Goal: Browse casually

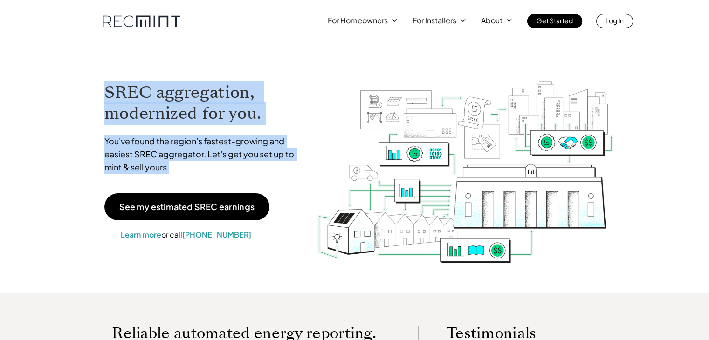
drag, startPoint x: 106, startPoint y: 88, endPoint x: 282, endPoint y: 169, distance: 193.8
click at [282, 169] on div "SREC aggregation, modernized for you. You've found the region's fastest-growing…" at bounding box center [203, 130] width 199 height 98
click at [228, 176] on div "You've found the region's fastest-growing and easiest SREC aggregator. Let's ge…" at bounding box center [203, 157] width 199 height 44
drag, startPoint x: 179, startPoint y: 171, endPoint x: 106, endPoint y: 85, distance: 112.1
click at [106, 85] on div "SREC aggregation, modernized for you. You've found the region's fastest-growing…" at bounding box center [203, 130] width 199 height 98
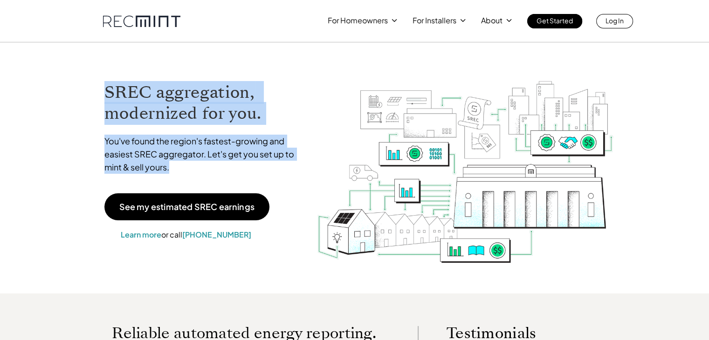
click at [106, 85] on h1 "SREC aggregation, modernized for you." at bounding box center [203, 103] width 199 height 42
drag, startPoint x: 106, startPoint y: 85, endPoint x: 266, endPoint y: 169, distance: 180.6
click at [266, 169] on div "SREC aggregation, modernized for you. You've found the region's fastest-growing…" at bounding box center [203, 130] width 199 height 98
click at [266, 169] on p "You've found the region's fastest-growing and easiest SREC aggregator. Let's ge…" at bounding box center [203, 154] width 199 height 39
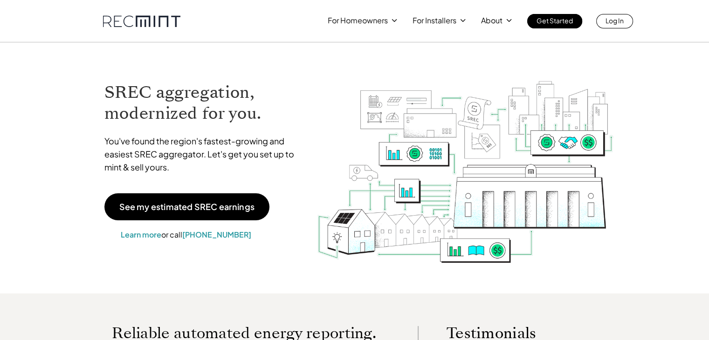
click at [195, 123] on h1 "SREC aggregation, modernized for you." at bounding box center [203, 103] width 199 height 42
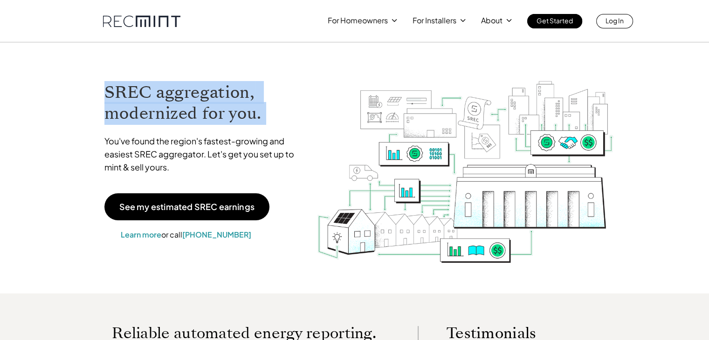
click at [195, 123] on h1 "SREC aggregation, modernized for you." at bounding box center [203, 103] width 199 height 42
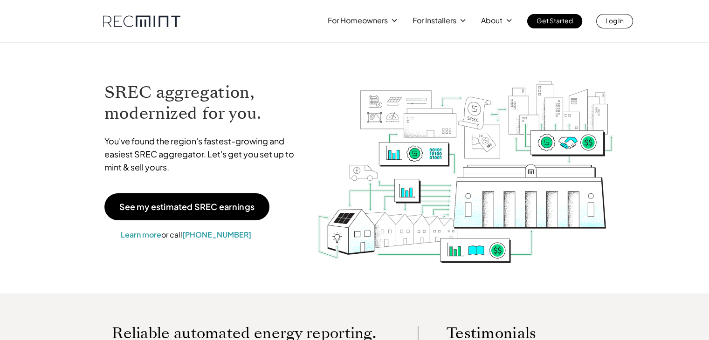
click at [194, 140] on p "You've found the region's fastest-growing and easiest SREC aggregator. Let's ge…" at bounding box center [203, 154] width 199 height 39
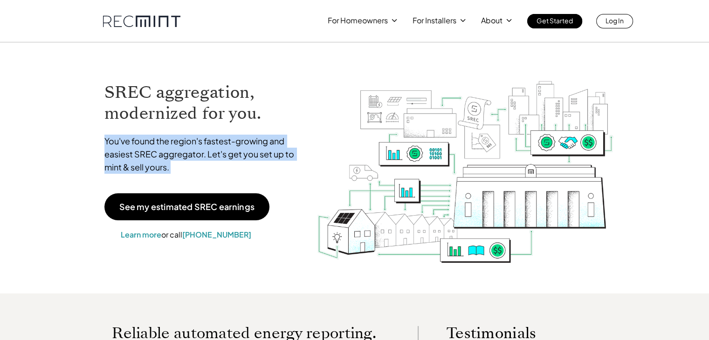
click at [194, 140] on p "You've found the region's fastest-growing and easiest SREC aggregator. Let's ge…" at bounding box center [203, 154] width 199 height 39
click at [187, 140] on p "You've found the region's fastest-growing and easiest SREC aggregator. Let's ge…" at bounding box center [203, 154] width 199 height 39
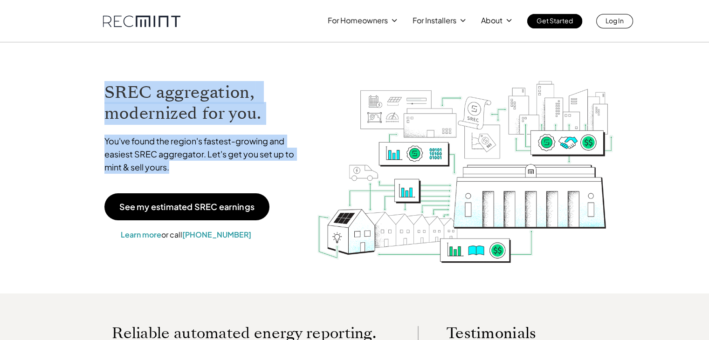
drag, startPoint x: 104, startPoint y: 90, endPoint x: 209, endPoint y: 162, distance: 127.1
click at [209, 162] on div "SREC aggregation, modernized for you. You've found the region's fastest-growing…" at bounding box center [203, 130] width 199 height 98
click at [214, 142] on p "You've found the region's fastest-growing and easiest SREC aggregator. Let's ge…" at bounding box center [203, 154] width 199 height 39
drag, startPoint x: 106, startPoint y: 90, endPoint x: 250, endPoint y: 171, distance: 164.9
click at [250, 171] on div "SREC aggregation, modernized for you. You've found the region's fastest-growing…" at bounding box center [203, 130] width 199 height 98
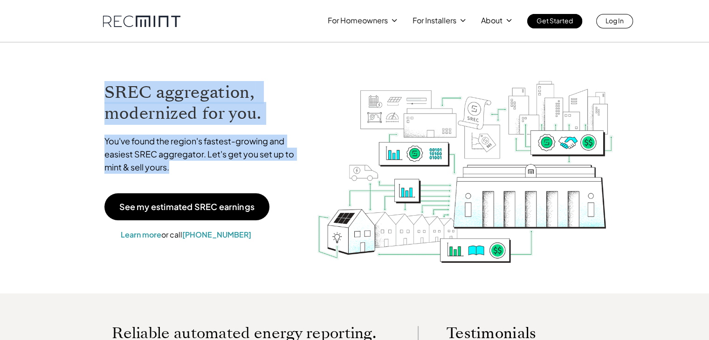
click at [250, 171] on p "You've found the region's fastest-growing and easiest SREC aggregator. Let's ge…" at bounding box center [203, 154] width 199 height 39
drag, startPoint x: 179, startPoint y: 170, endPoint x: 107, endPoint y: 92, distance: 105.9
click at [107, 92] on div "SREC aggregation, modernized for you. You've found the region's fastest-growing…" at bounding box center [203, 130] width 199 height 98
click at [107, 92] on h1 "SREC aggregation, modernized for you." at bounding box center [203, 103] width 199 height 42
drag, startPoint x: 107, startPoint y: 92, endPoint x: 183, endPoint y: 166, distance: 106.5
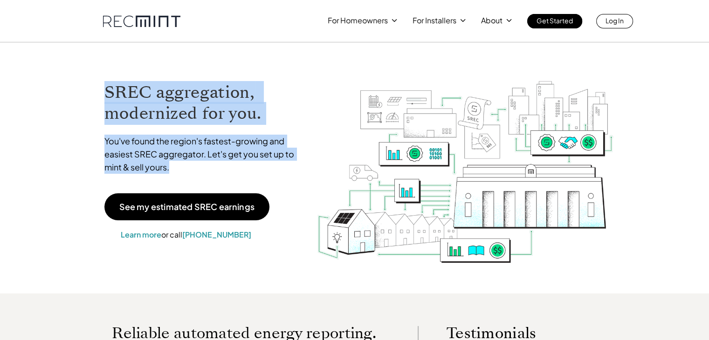
click at [183, 166] on div "SREC aggregation, modernized for you. You've found the region's fastest-growing…" at bounding box center [203, 130] width 199 height 98
click at [183, 166] on p "You've found the region's fastest-growing and easiest SREC aggregator. Let's ge…" at bounding box center [203, 154] width 199 height 39
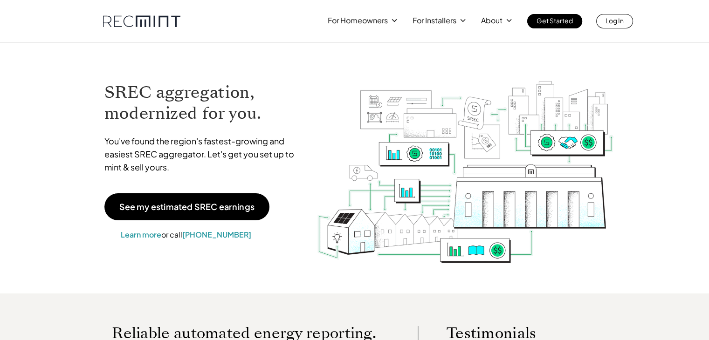
drag, startPoint x: 183, startPoint y: 166, endPoint x: 126, endPoint y: 107, distance: 82.1
drag, startPoint x: 126, startPoint y: 107, endPoint x: 110, endPoint y: 90, distance: 23.7
click at [110, 90] on h1 "SREC aggregation, modernized for you." at bounding box center [203, 103] width 199 height 42
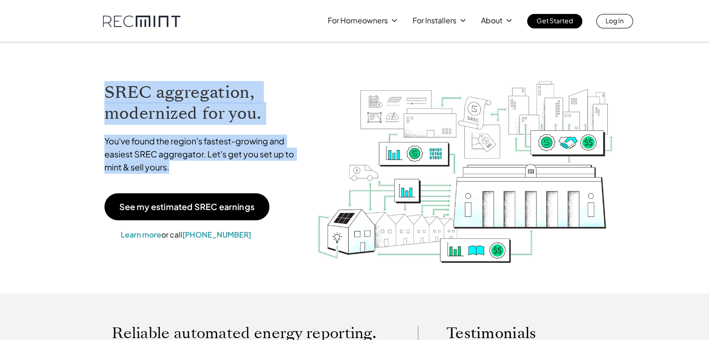
drag, startPoint x: 106, startPoint y: 90, endPoint x: 193, endPoint y: 164, distance: 113.8
click at [193, 164] on div "SREC aggregation, modernized for you. You've found the region's fastest-growing…" at bounding box center [203, 130] width 199 height 98
click at [193, 164] on p "You've found the region's fastest-growing and easiest SREC aggregator. Let's ge…" at bounding box center [203, 154] width 199 height 39
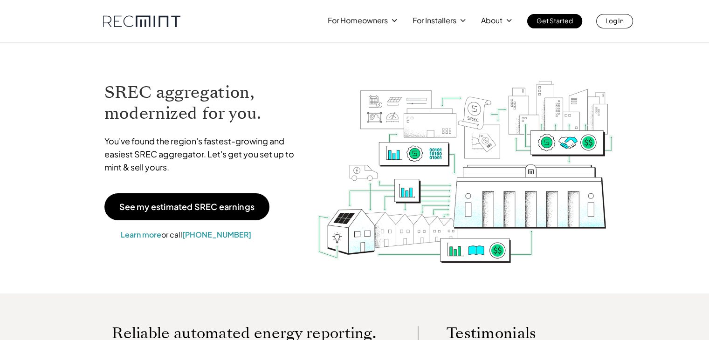
click at [193, 164] on p "You've found the region's fastest-growing and easiest SREC aggregator. Let's ge…" at bounding box center [203, 154] width 199 height 39
